Goal: Task Accomplishment & Management: Manage account settings

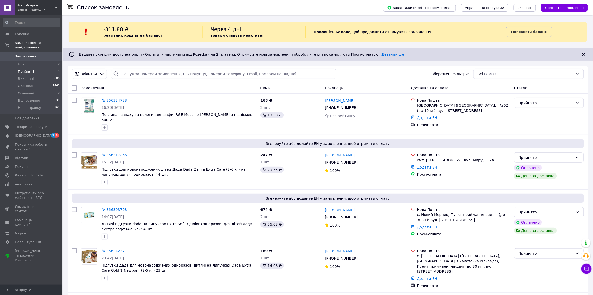
click at [41, 68] on li "Прийняті 9" at bounding box center [31, 71] width 63 height 7
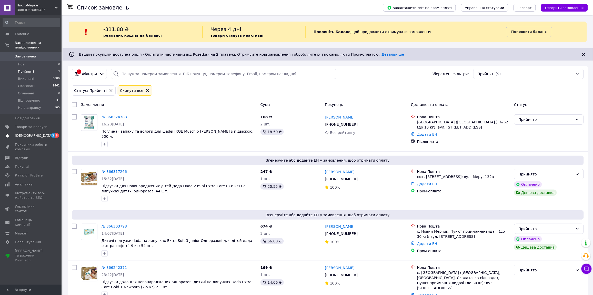
click at [41, 133] on span "[DEMOGRAPHIC_DATA]" at bounding box center [31, 135] width 33 height 5
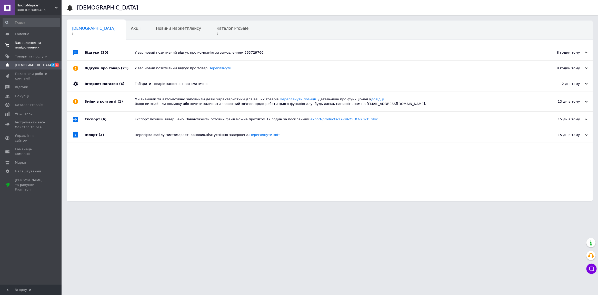
click at [39, 43] on span "Замовлення та повідомлення" at bounding box center [31, 45] width 33 height 9
